Goal: Transaction & Acquisition: Purchase product/service

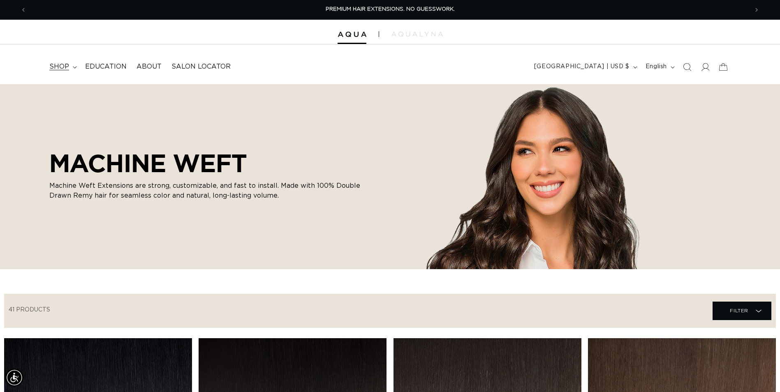
click at [72, 71] on summary "shop" at bounding box center [62, 67] width 36 height 19
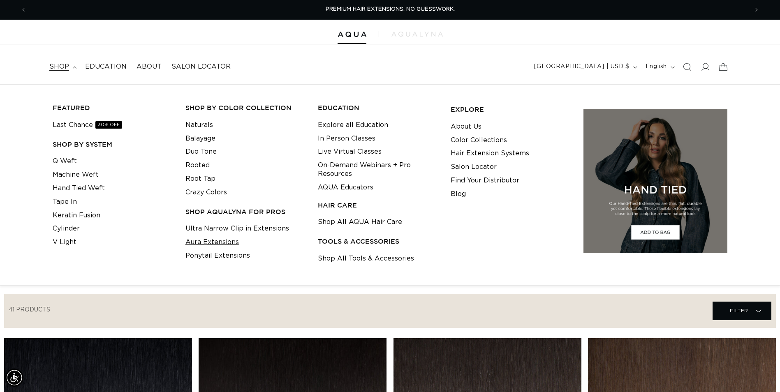
click at [220, 244] on link "Aura Extensions" at bounding box center [212, 243] width 53 height 14
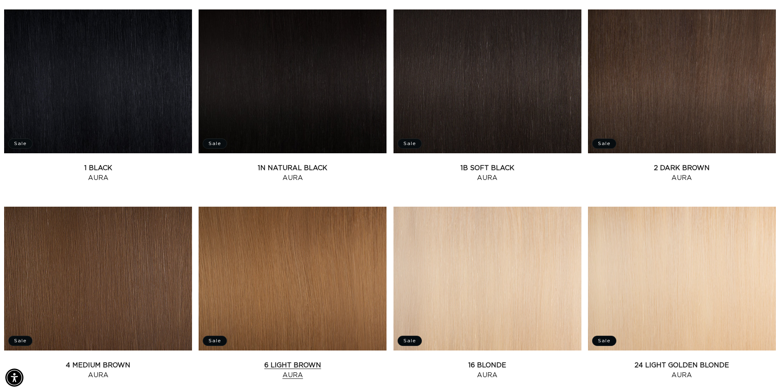
scroll to position [0, 722]
click at [695, 163] on link "2 Dark Brown Aura" at bounding box center [682, 173] width 188 height 20
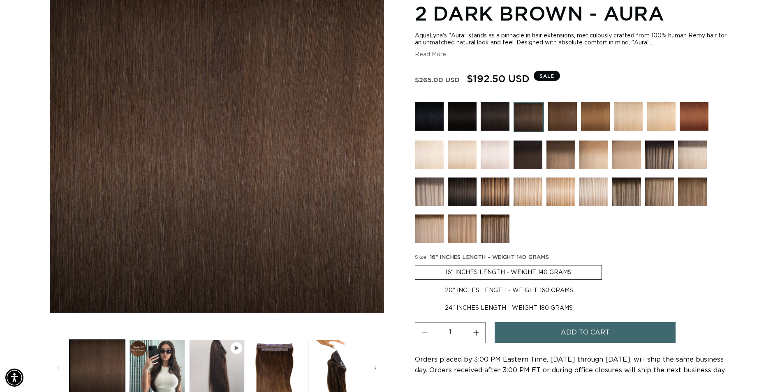
scroll to position [0, 722]
click at [273, 362] on button "Load image 3 in gallery view" at bounding box center [277, 368] width 56 height 56
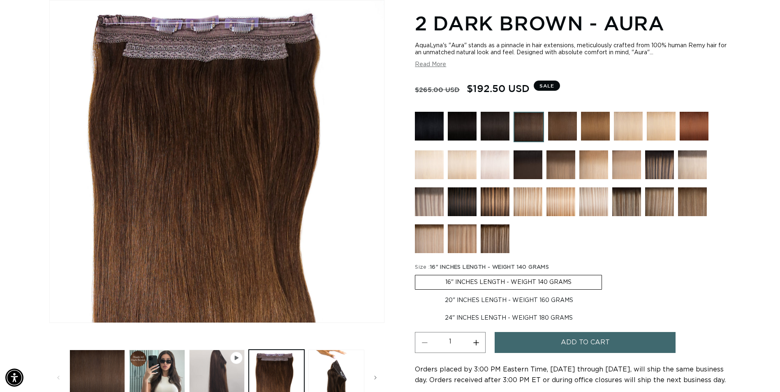
scroll to position [0, 1444]
drag, startPoint x: 468, startPoint y: 88, endPoint x: 528, endPoint y: 88, distance: 60.5
click at [528, 88] on span "$192.50 USD" at bounding box center [498, 89] width 63 height 16
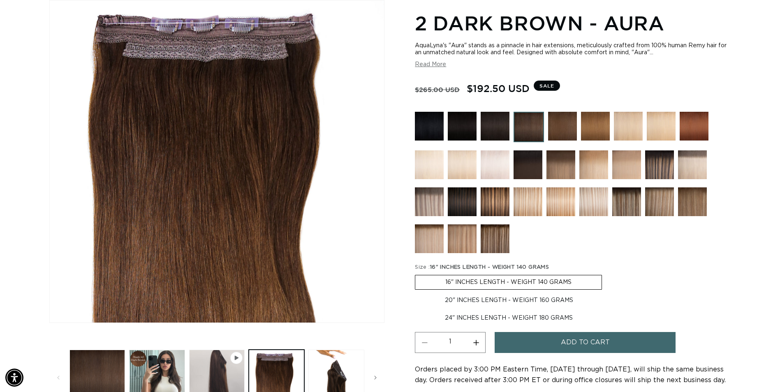
drag, startPoint x: 528, startPoint y: 88, endPoint x: 470, endPoint y: 91, distance: 58.5
click at [470, 91] on span "$192.50 USD" at bounding box center [498, 89] width 63 height 16
drag, startPoint x: 470, startPoint y: 91, endPoint x: 459, endPoint y: 91, distance: 10.7
click at [459, 91] on s "$265.00 USD" at bounding box center [437, 90] width 45 height 16
drag, startPoint x: 459, startPoint y: 89, endPoint x: 464, endPoint y: 88, distance: 4.2
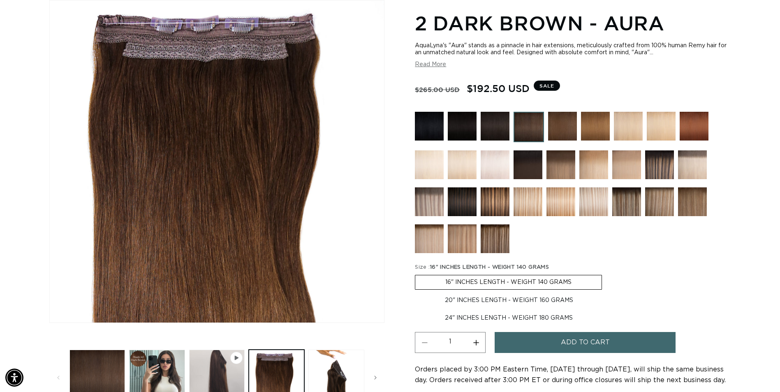
click at [462, 88] on span "$265.00 USD" at bounding box center [441, 88] width 52 height 11
drag, startPoint x: 464, startPoint y: 88, endPoint x: 530, endPoint y: 88, distance: 65.8
click at [530, 88] on div "Regular price $265.00 USD Sale price $192.50 USD" at bounding box center [474, 88] width 119 height 11
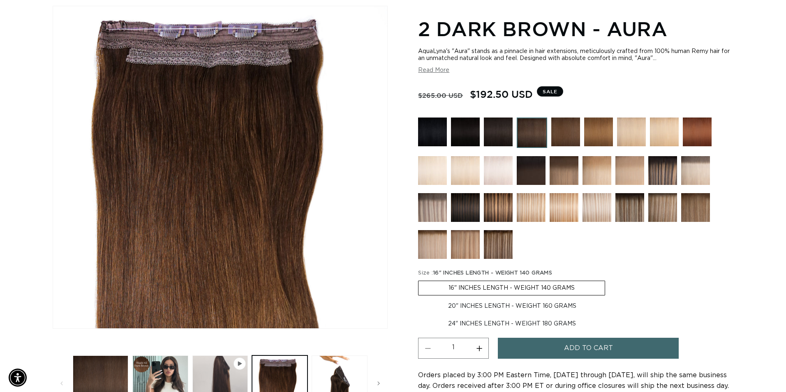
scroll to position [155, 0]
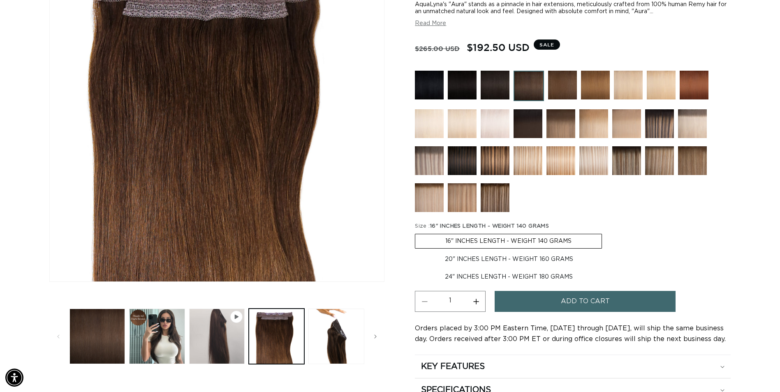
click at [649, 295] on button "Add to cart" at bounding box center [585, 301] width 181 height 21
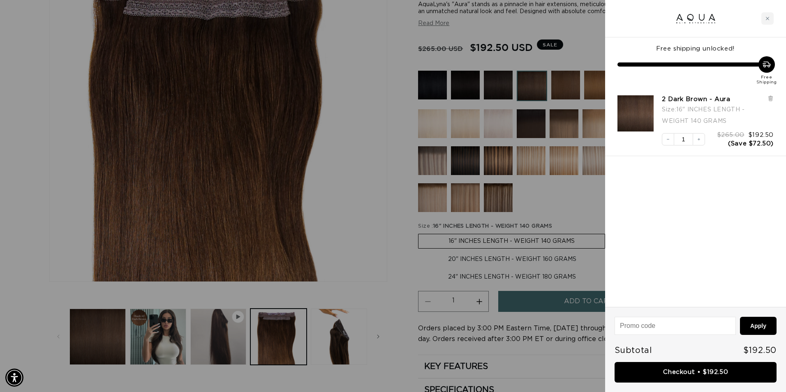
scroll to position [0, 1456]
click at [700, 376] on link "Checkout • $192.50" at bounding box center [696, 372] width 162 height 21
click at [765, 18] on div "Close cart" at bounding box center [768, 18] width 12 height 12
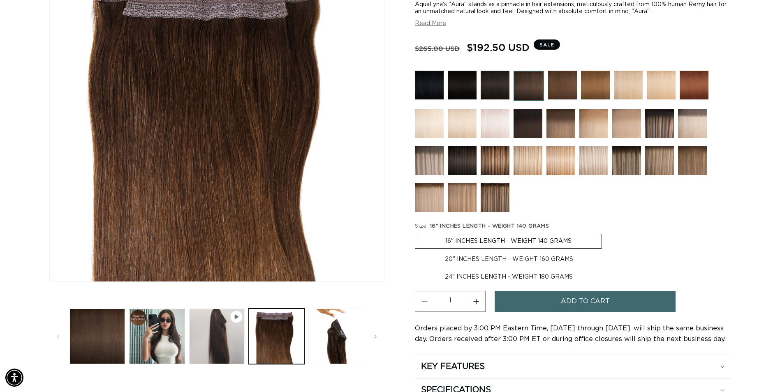
scroll to position [0, 1444]
click at [432, 88] on img at bounding box center [429, 85] width 29 height 29
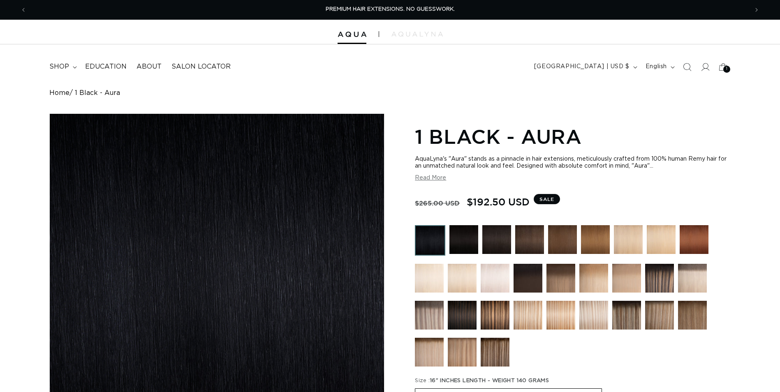
click at [465, 234] on img at bounding box center [464, 239] width 29 height 29
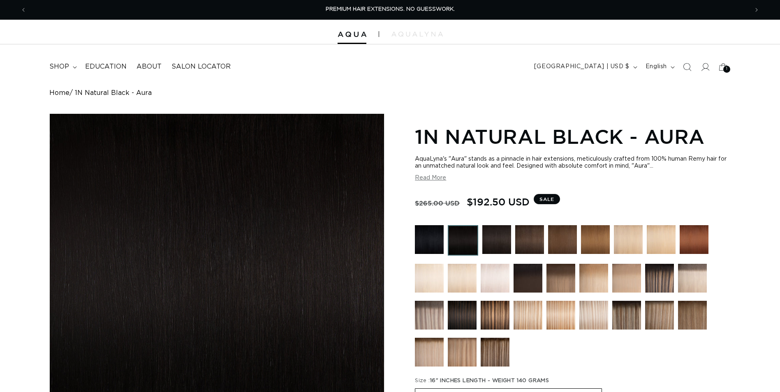
click at [491, 238] on img at bounding box center [496, 239] width 29 height 29
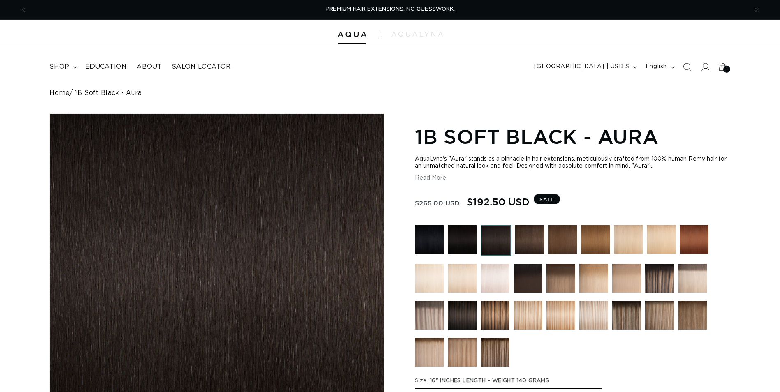
click at [526, 241] on img at bounding box center [529, 239] width 29 height 29
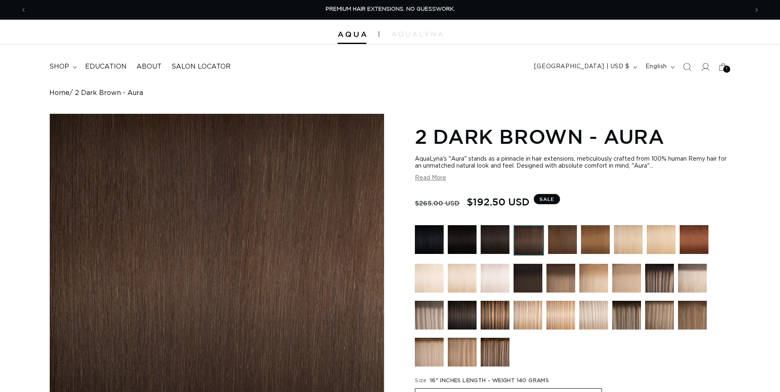
click at [559, 243] on img at bounding box center [562, 239] width 29 height 29
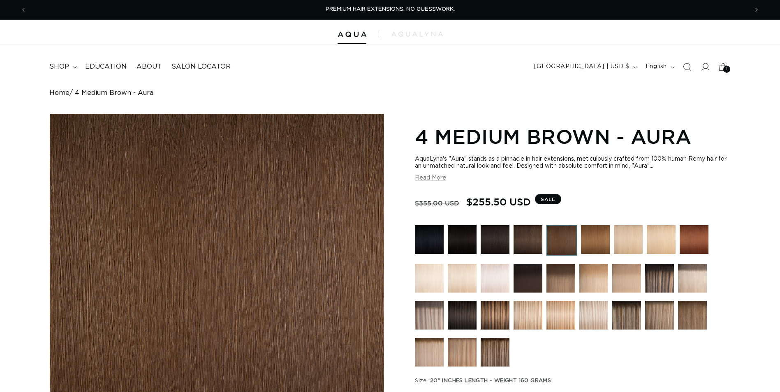
click at [593, 241] on img at bounding box center [595, 239] width 29 height 29
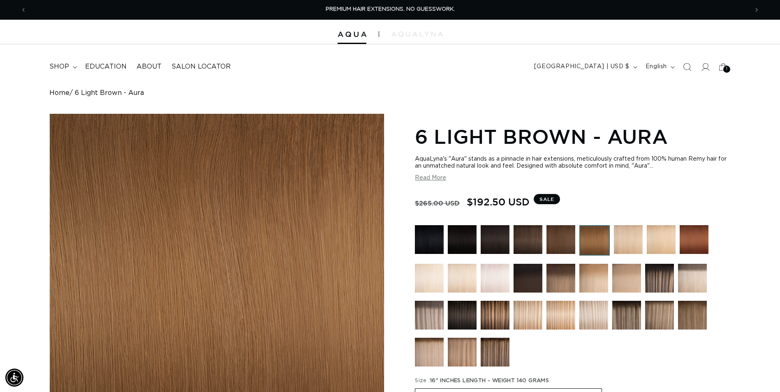
click at [524, 241] on img at bounding box center [528, 239] width 29 height 29
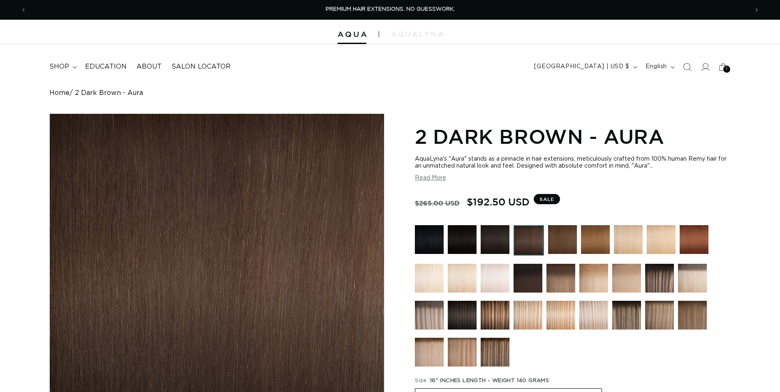
click at [559, 239] on img at bounding box center [562, 239] width 29 height 29
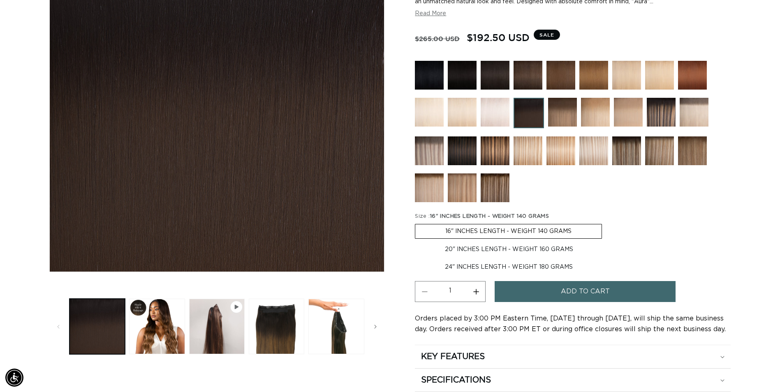
scroll to position [0, 1444]
click at [561, 119] on img at bounding box center [562, 112] width 29 height 29
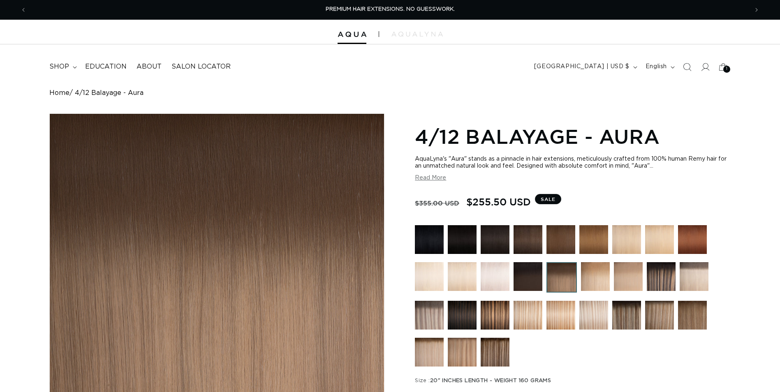
scroll to position [82, 0]
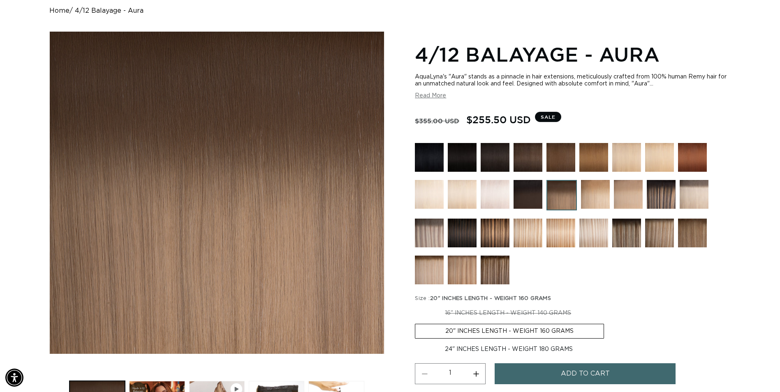
click at [517, 199] on img at bounding box center [528, 194] width 29 height 29
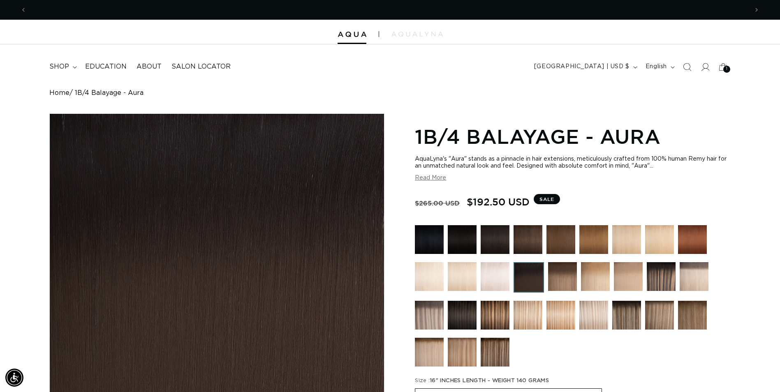
scroll to position [0, 722]
click at [553, 238] on img at bounding box center [561, 239] width 29 height 29
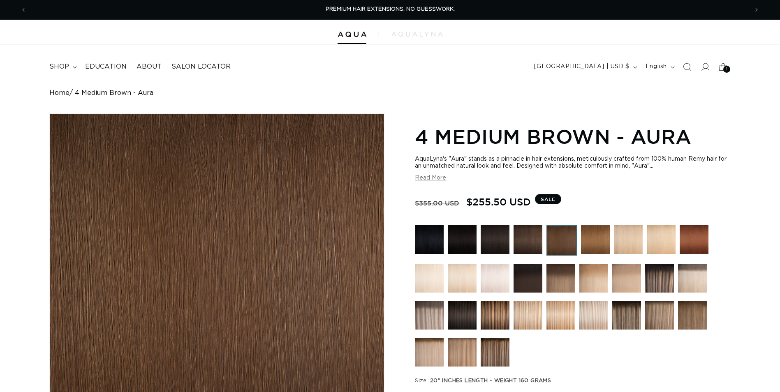
click at [588, 239] on img at bounding box center [595, 239] width 29 height 29
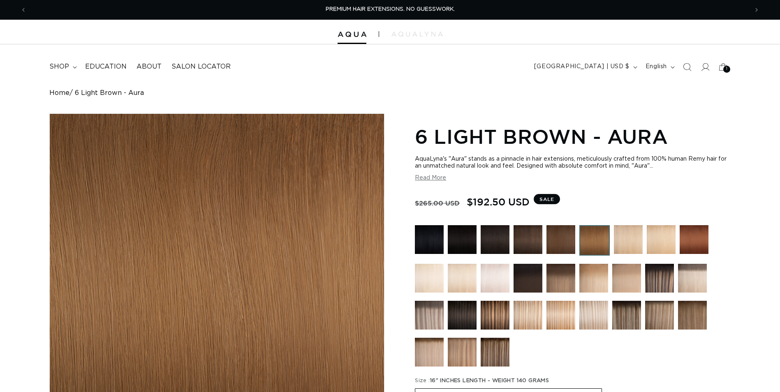
click at [533, 274] on img at bounding box center [528, 278] width 29 height 29
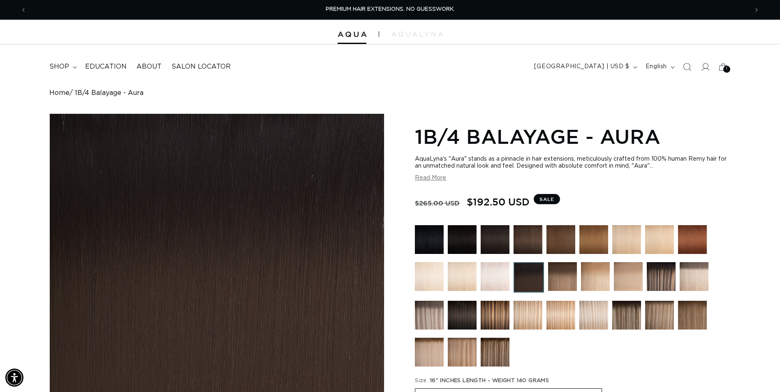
click at [656, 274] on img at bounding box center [661, 276] width 29 height 29
click at [464, 321] on img at bounding box center [462, 315] width 29 height 29
click at [461, 315] on img at bounding box center [462, 315] width 29 height 29
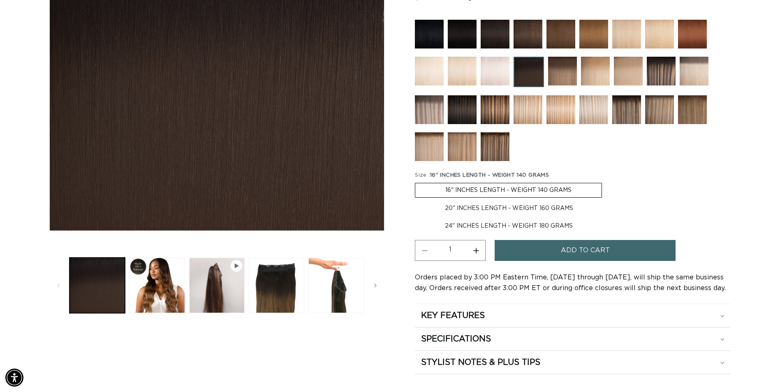
click at [466, 105] on img at bounding box center [462, 109] width 29 height 29
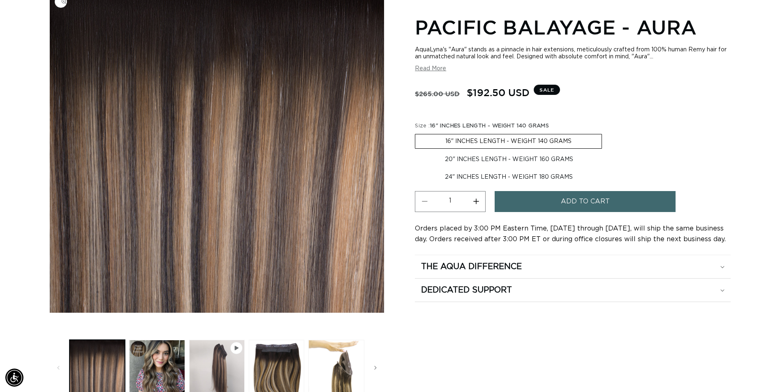
scroll to position [0, 722]
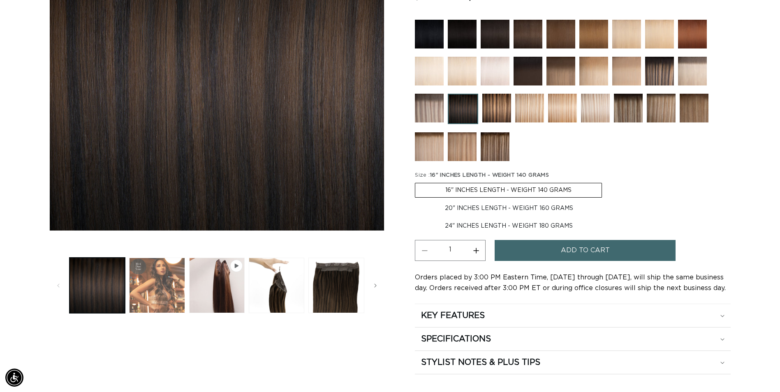
scroll to position [0, 722]
click at [158, 291] on button "Load image 2 in gallery view" at bounding box center [157, 286] width 56 height 56
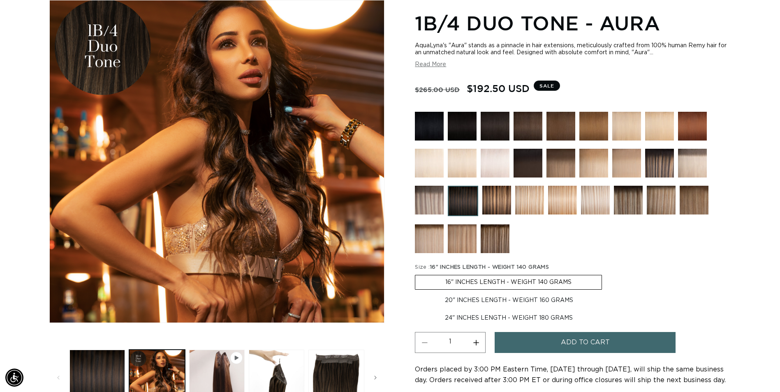
scroll to position [0, 0]
click at [529, 123] on img at bounding box center [528, 126] width 29 height 29
